Goal: Check status: Check status

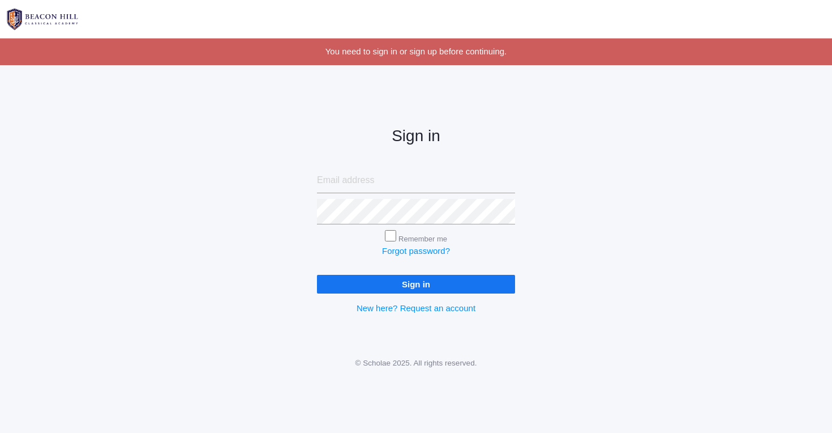
type input "jacklynoram@gmail.com"
click at [425, 281] on input "Sign in" at bounding box center [416, 284] width 198 height 19
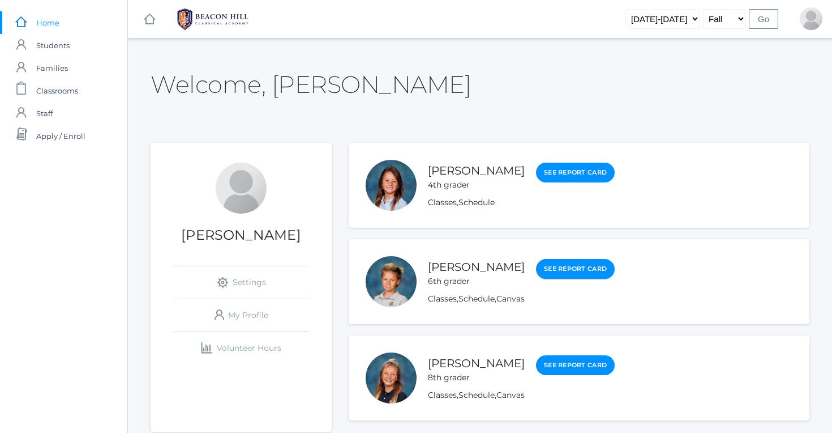
click at [565, 273] on link "See Report Card" at bounding box center [575, 269] width 79 height 20
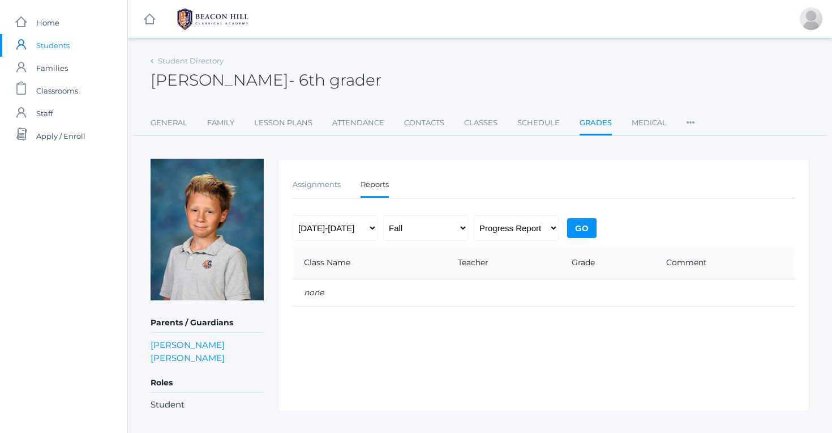
click at [577, 223] on input "Go" at bounding box center [581, 228] width 29 height 20
